Goal: Book appointment/travel/reservation

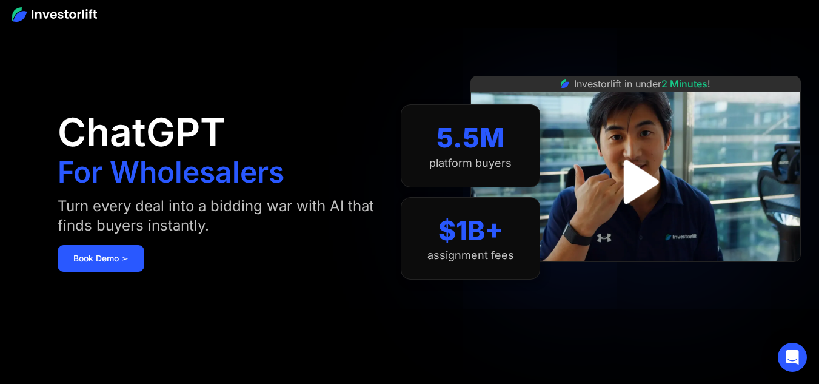
click at [631, 193] on img "open lightbox" at bounding box center [635, 181] width 79 height 79
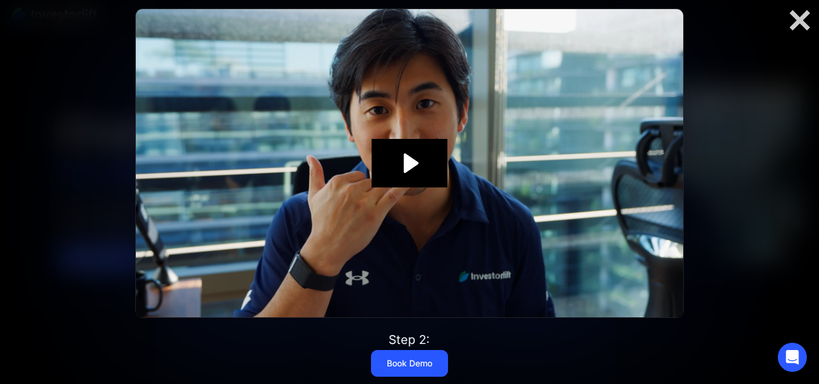
click at [405, 169] on icon "Play Video: Investorlift In Under 2 Minutes" at bounding box center [411, 162] width 15 height 19
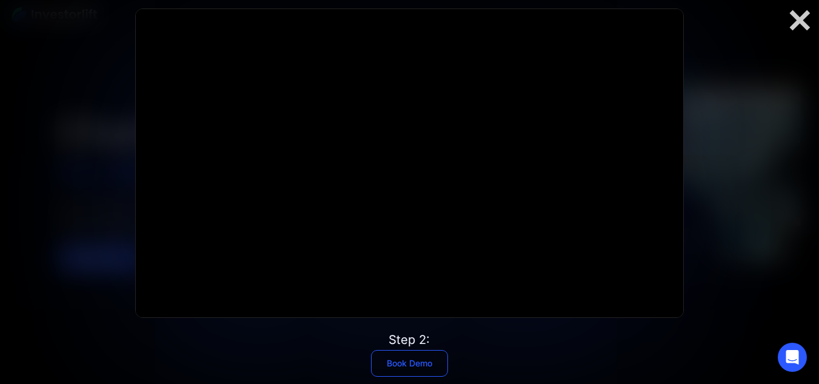
click at [410, 362] on link "Book Demo" at bounding box center [409, 363] width 77 height 27
